Goal: Check status: Check status

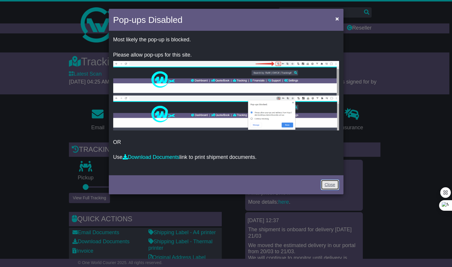
click at [328, 185] on link "Close" at bounding box center [330, 185] width 18 height 10
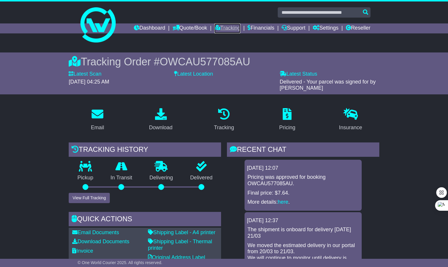
click at [219, 29] on link "Tracking" at bounding box center [227, 28] width 26 height 10
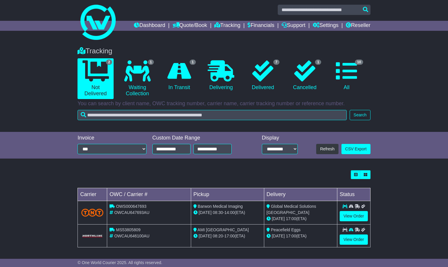
scroll to position [3, 0]
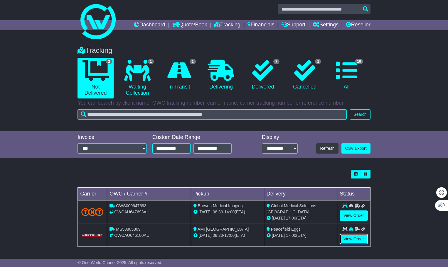
click at [352, 240] on link "View Order" at bounding box center [354, 239] width 28 height 10
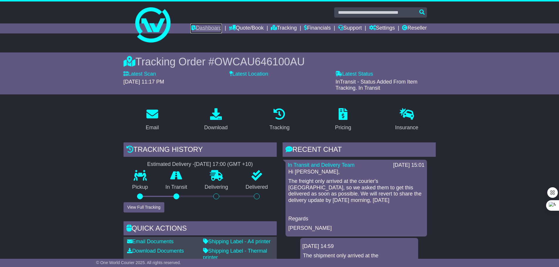
click at [204, 30] on link "Dashboard" at bounding box center [206, 28] width 31 height 10
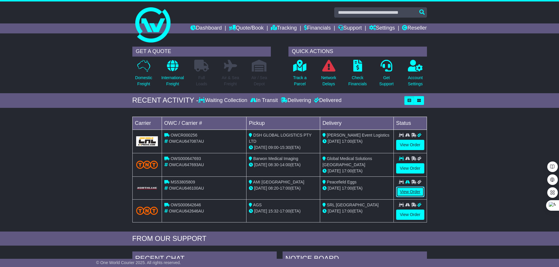
click at [408, 193] on link "View Order" at bounding box center [410, 192] width 28 height 10
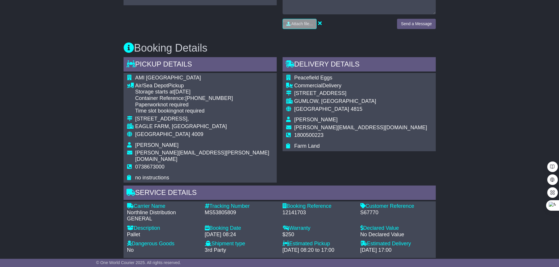
scroll to position [294, 0]
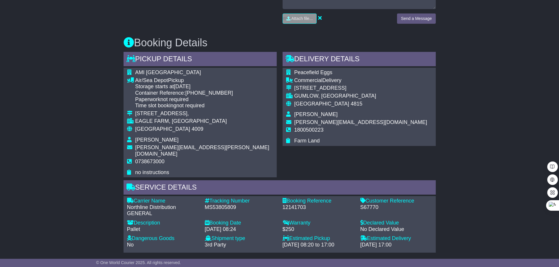
click at [140, 121] on div "EAGLE FARM, [GEOGRAPHIC_DATA]" at bounding box center [204, 121] width 138 height 6
click at [235, 124] on div "AMI [GEOGRAPHIC_DATA] Air/Sea Depot Pickup Storage starts at [DATE] Container R…" at bounding box center [200, 123] width 153 height 110
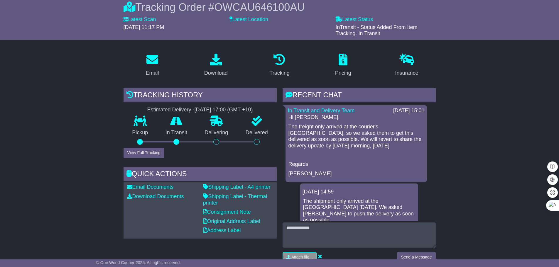
scroll to position [117, 0]
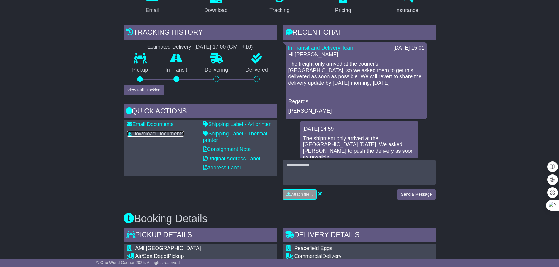
click at [158, 135] on link "Download Documents" at bounding box center [155, 134] width 57 height 6
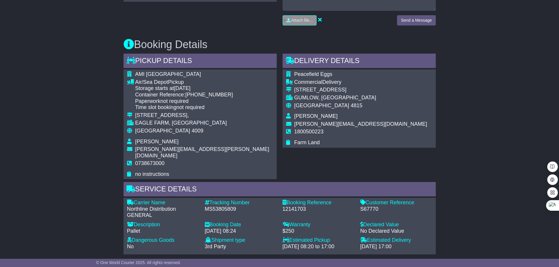
scroll to position [294, 0]
